Goal: Task Accomplishment & Management: Manage account settings

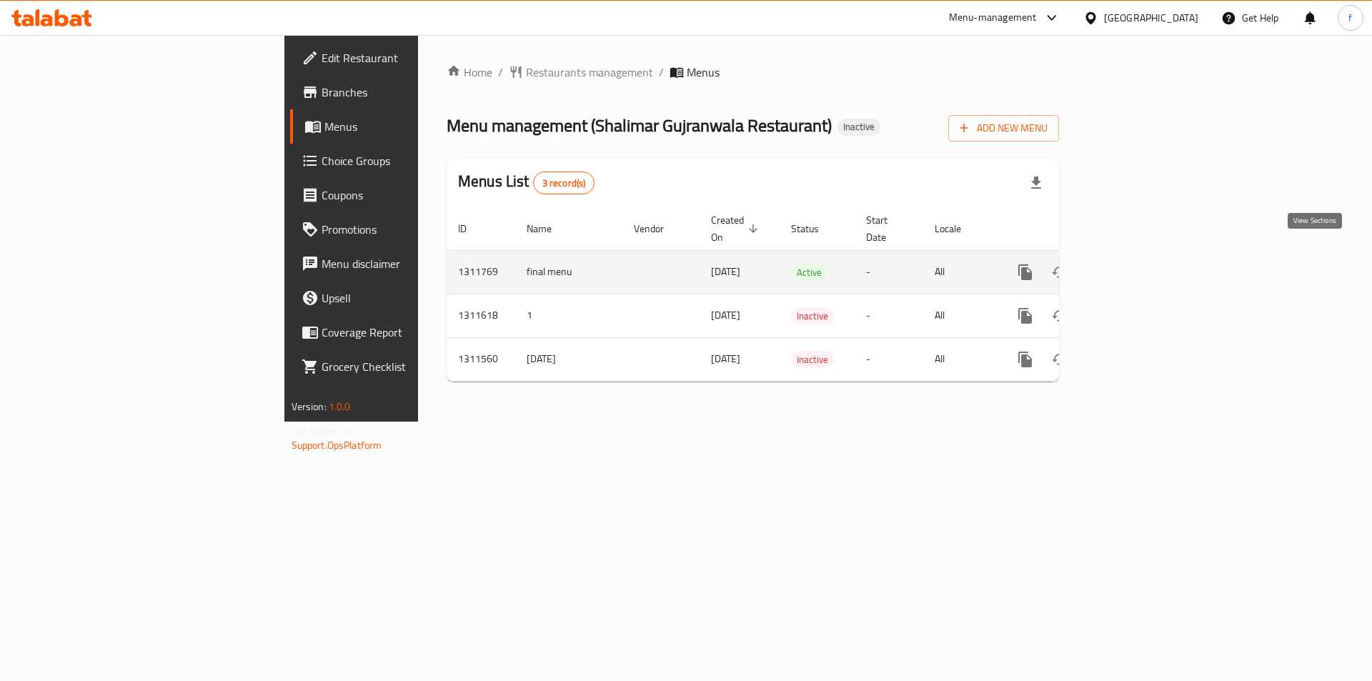
click at [1146, 258] on link "enhanced table" at bounding box center [1128, 272] width 34 height 34
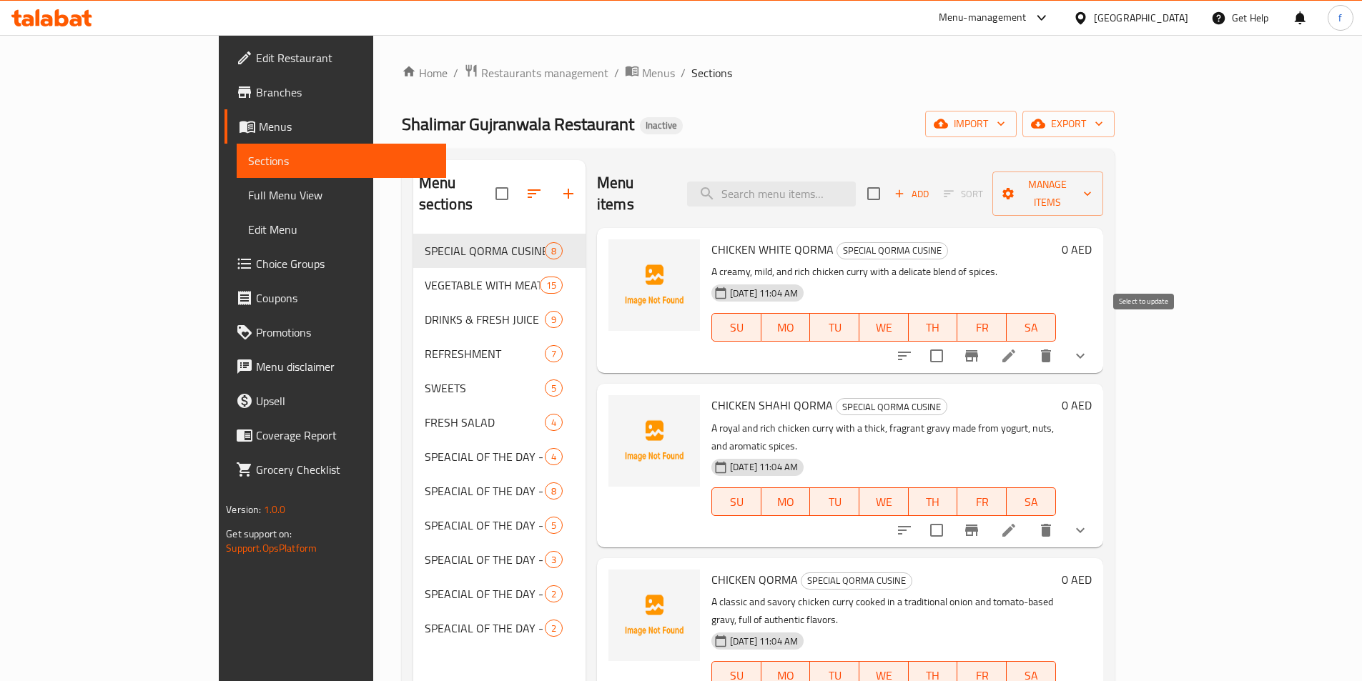
click at [951, 341] on input "checkbox" at bounding box center [936, 356] width 30 height 30
checkbox input "true"
click at [888, 193] on input "checkbox" at bounding box center [873, 194] width 30 height 30
checkbox input "true"
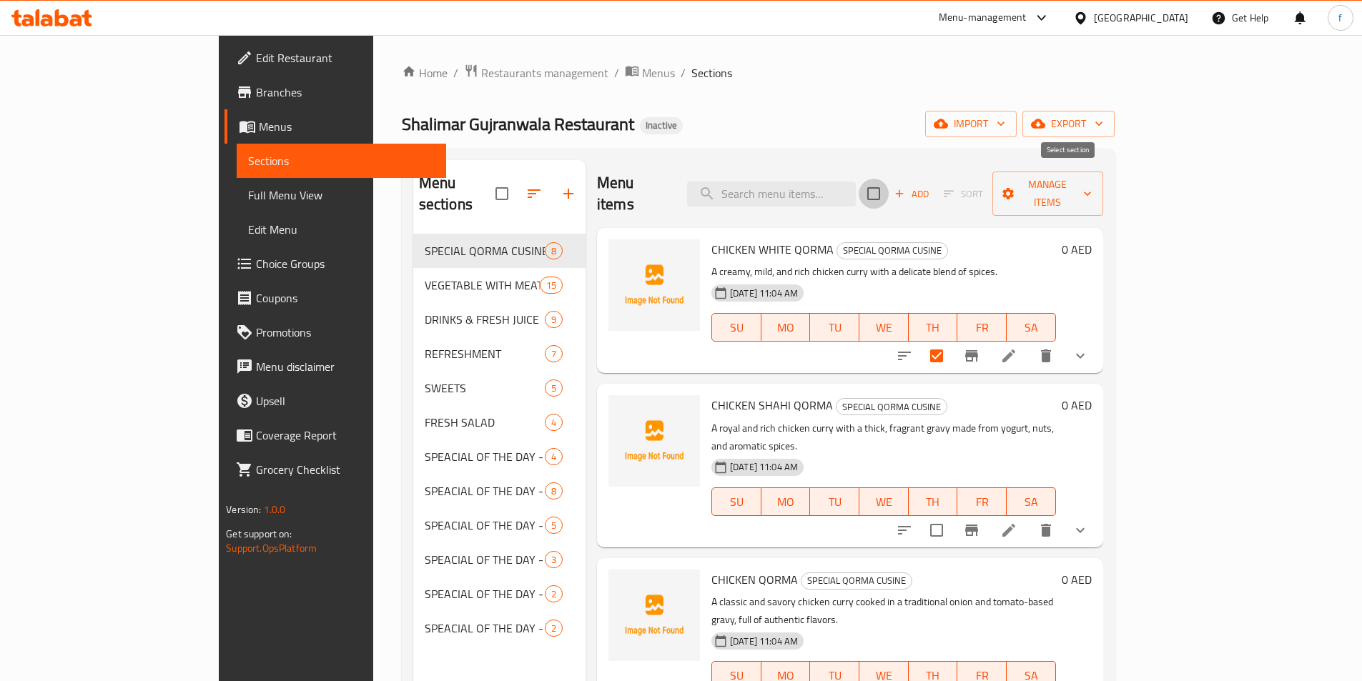
checkbox input "true"
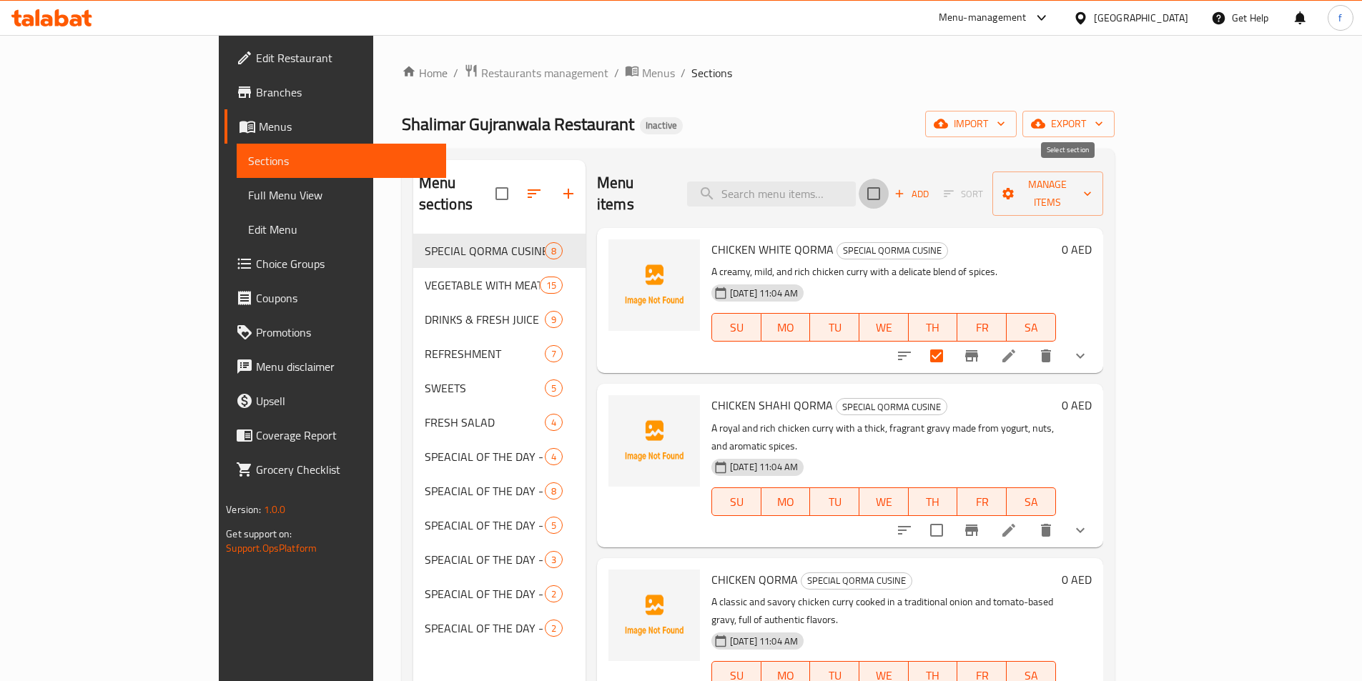
checkbox input "true"
click at [1103, 172] on button "Manage items" at bounding box center [1047, 194] width 111 height 44
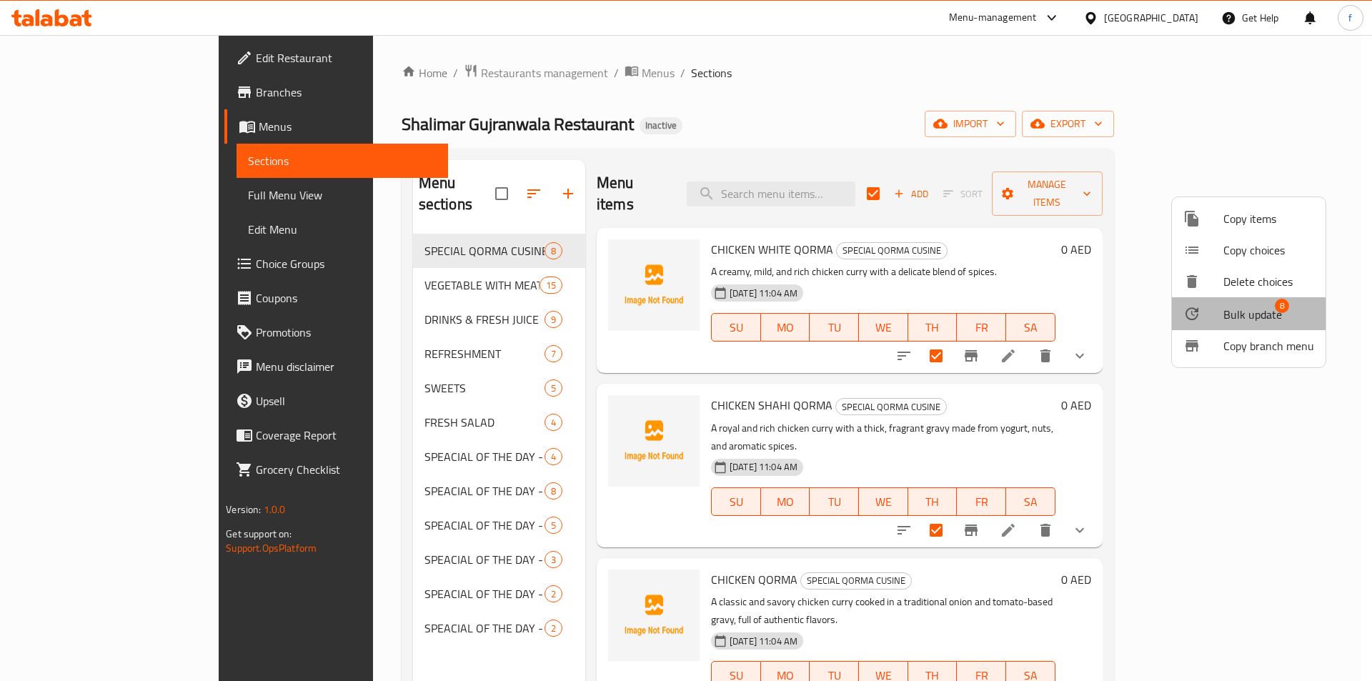
click at [1255, 309] on span "Bulk update" at bounding box center [1253, 314] width 59 height 17
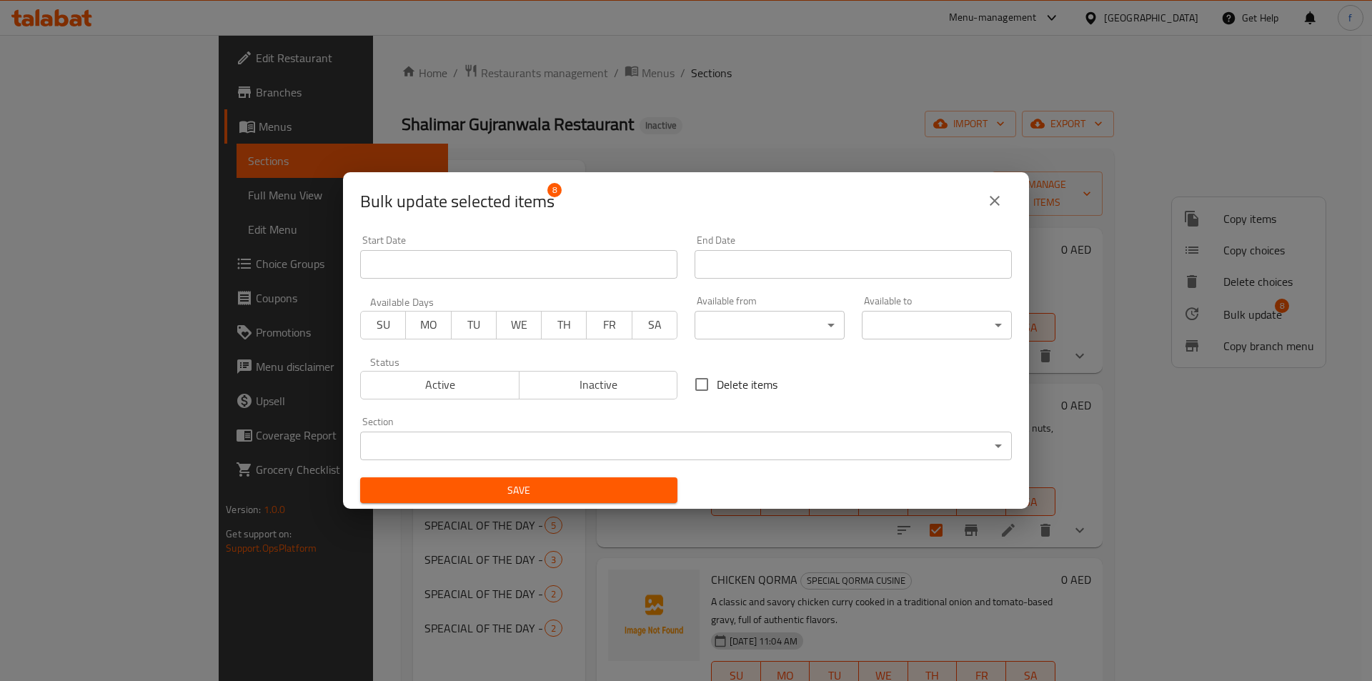
click at [994, 195] on icon "close" at bounding box center [994, 200] width 17 height 17
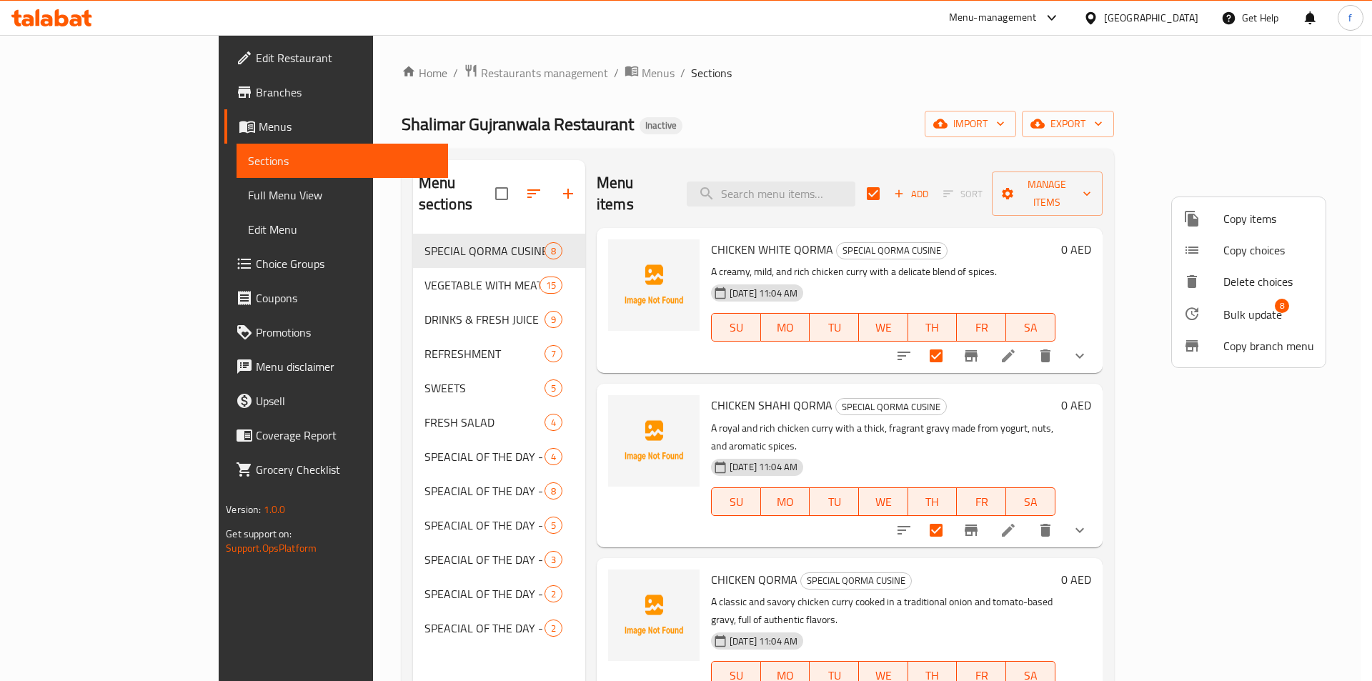
click at [1059, 187] on div at bounding box center [686, 340] width 1372 height 681
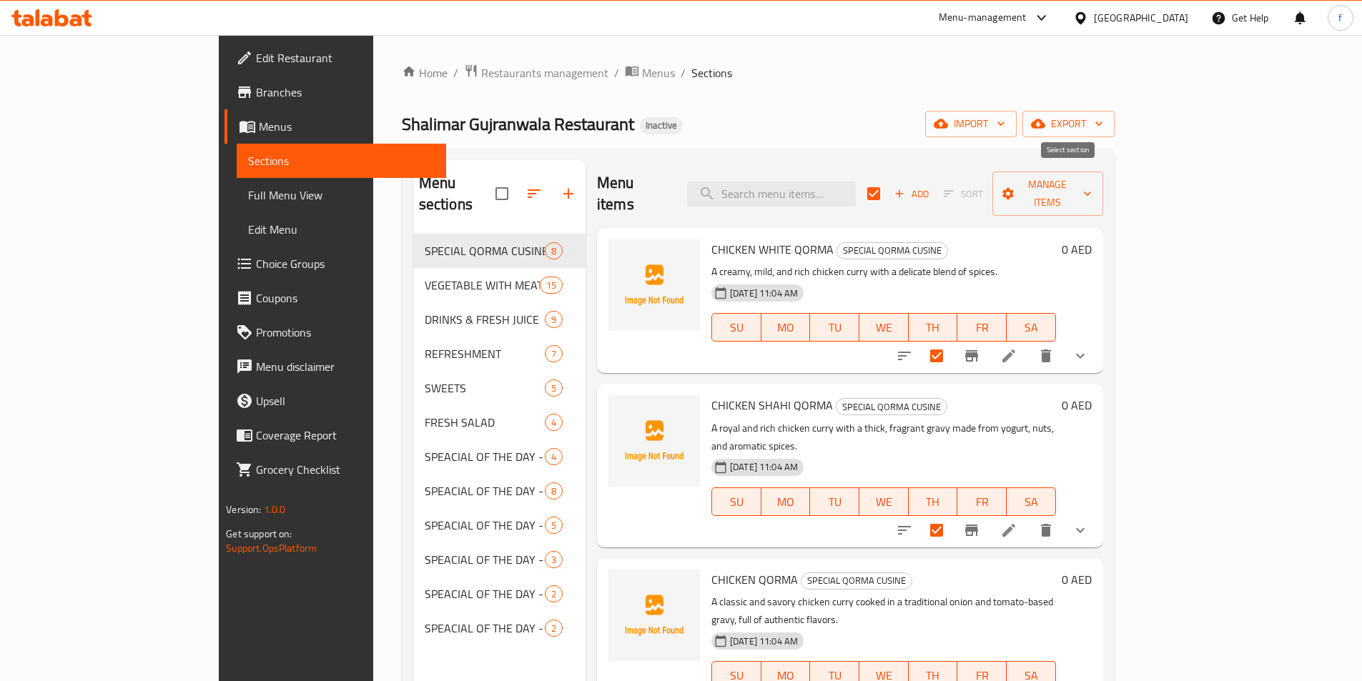
click at [888, 183] on input "checkbox" at bounding box center [873, 194] width 30 height 30
checkbox input "false"
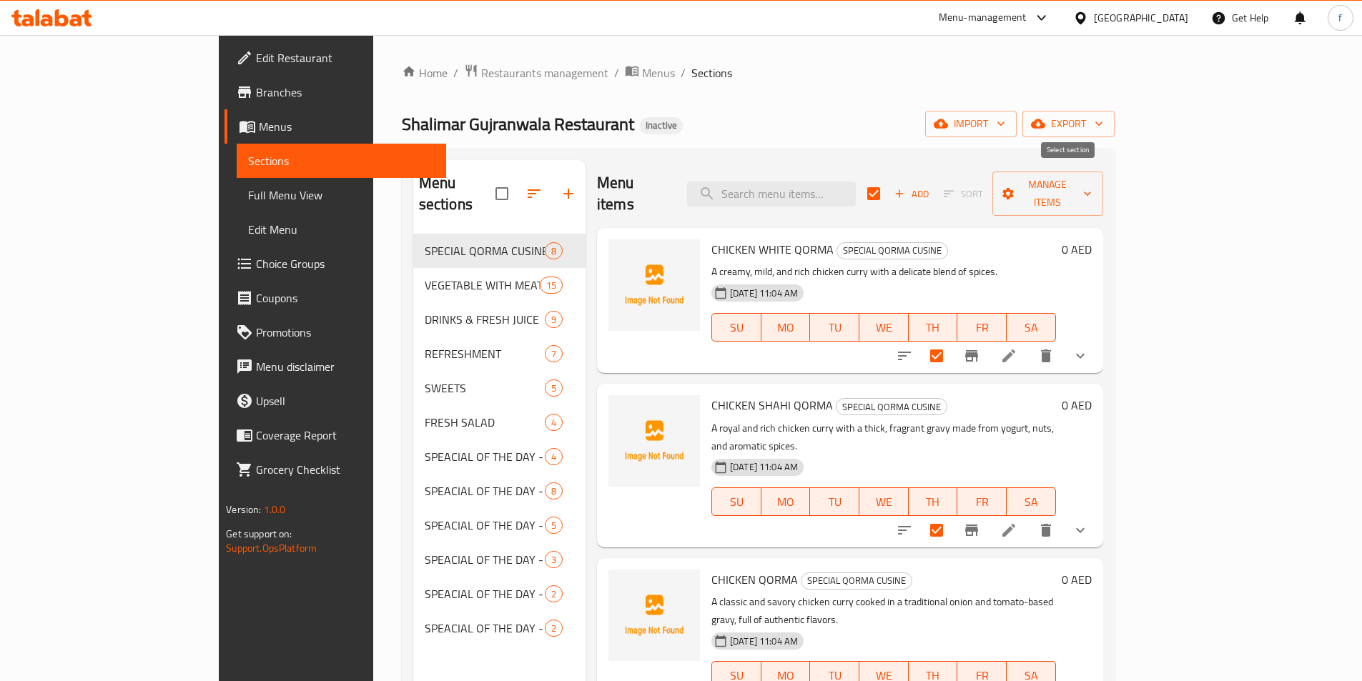
checkbox input "false"
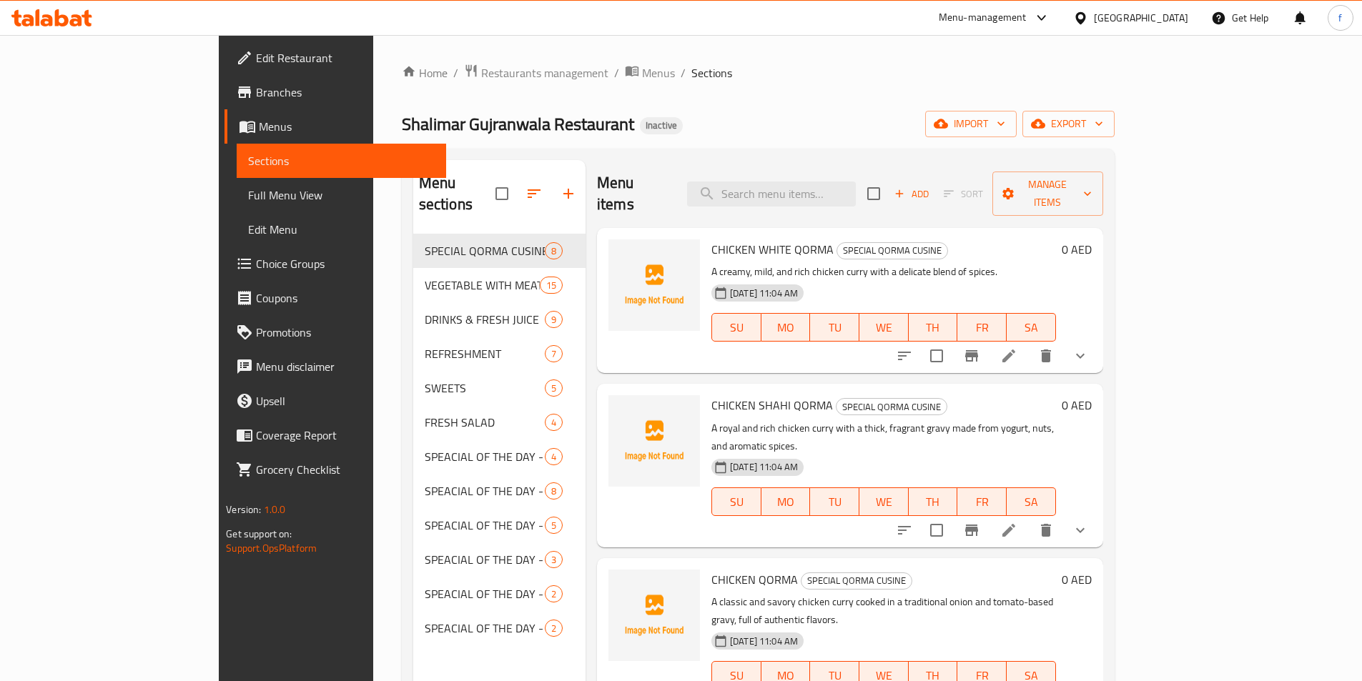
click at [989, 115] on div "Shalimar Gujranwala Restaurant Inactive import export" at bounding box center [758, 124] width 713 height 26
